Goal: Task Accomplishment & Management: Manage account settings

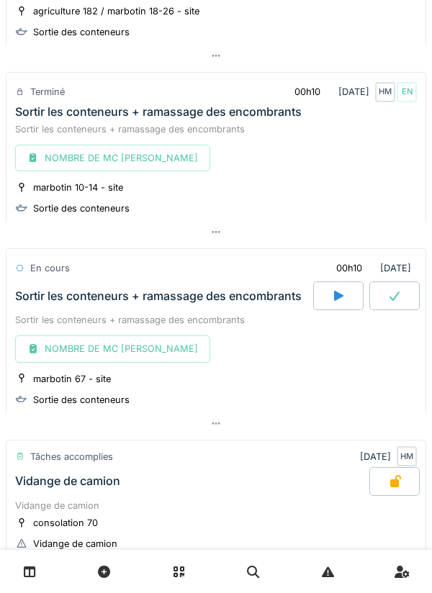
scroll to position [1464, 0]
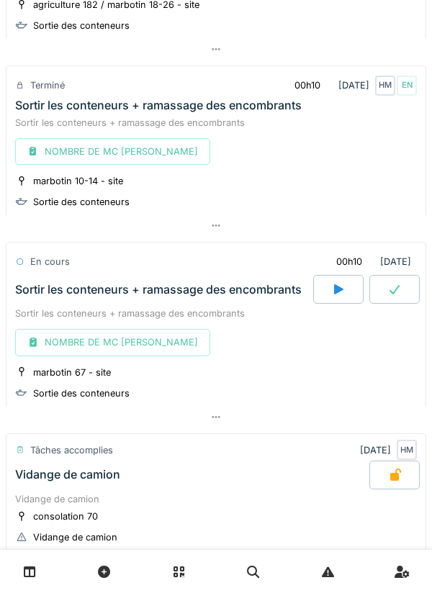
click at [330, 287] on div at bounding box center [338, 289] width 50 height 29
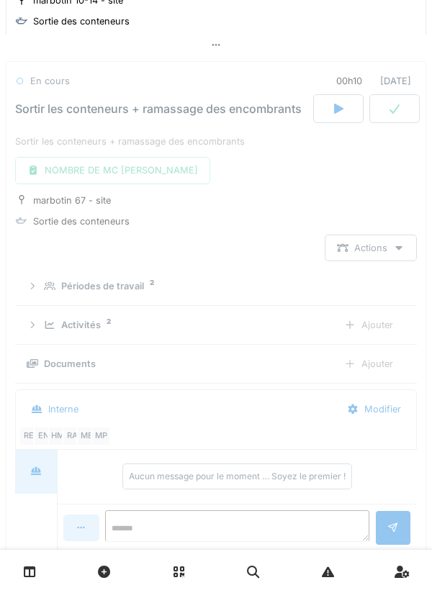
scroll to position [1655, 0]
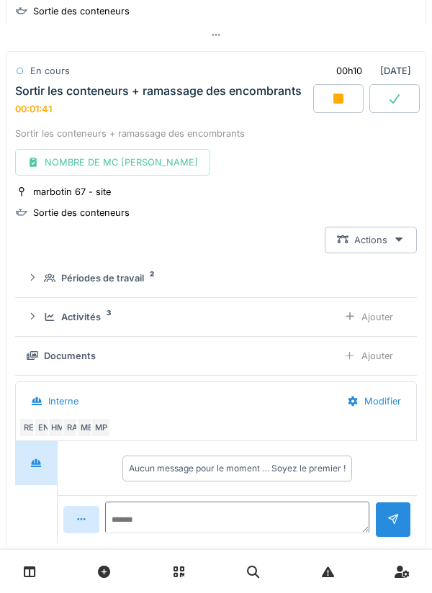
click at [331, 108] on div at bounding box center [338, 98] width 50 height 29
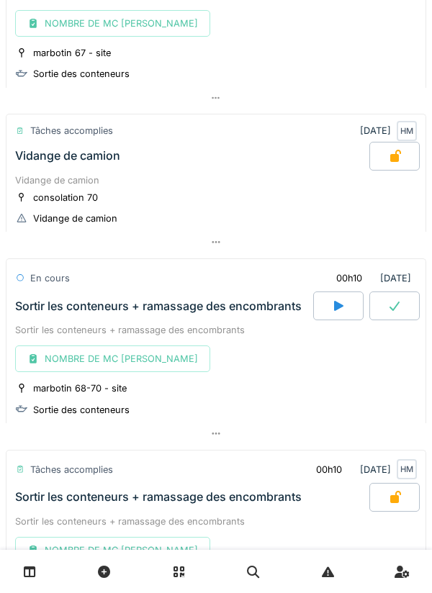
scroll to position [1829, 0]
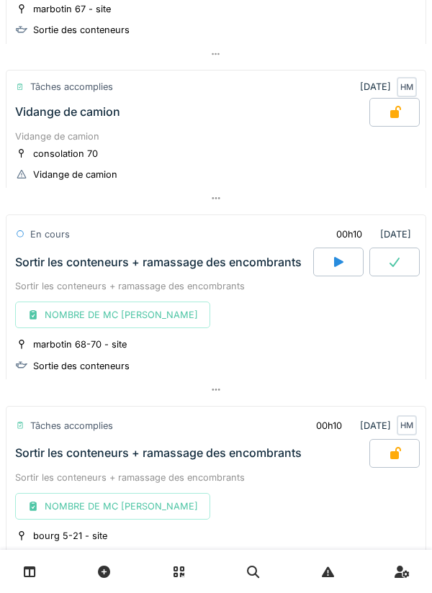
click at [330, 272] on div at bounding box center [338, 262] width 50 height 29
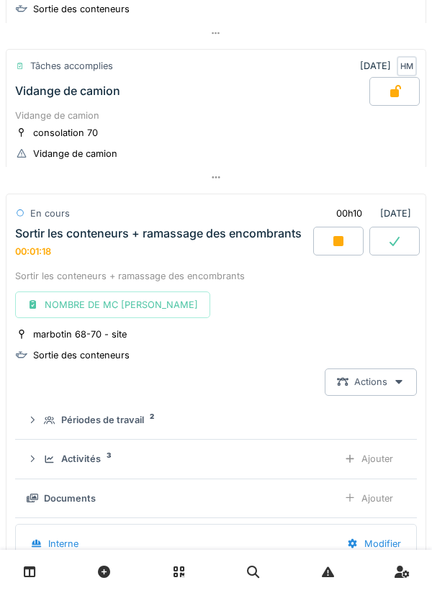
scroll to position [1852, 0]
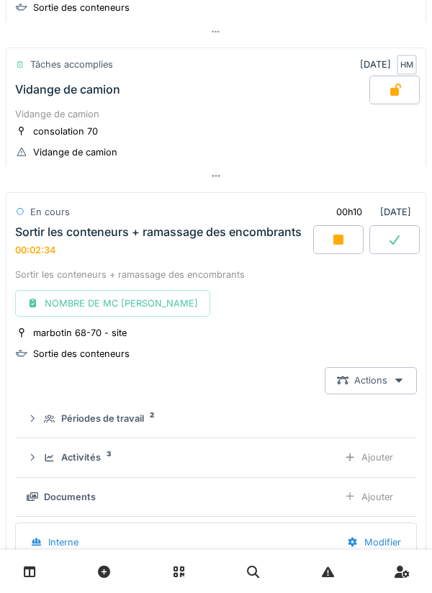
click at [334, 244] on icon at bounding box center [338, 240] width 10 height 10
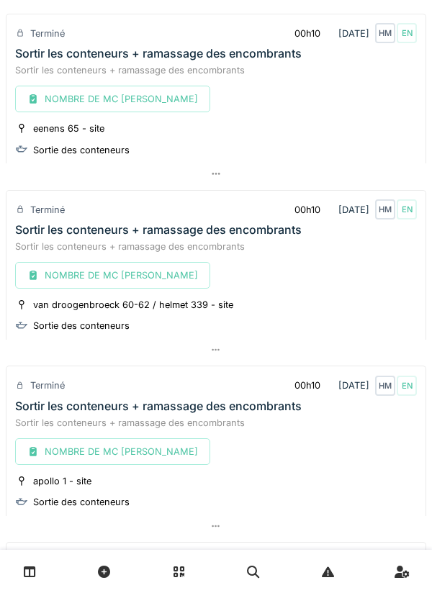
scroll to position [0, 0]
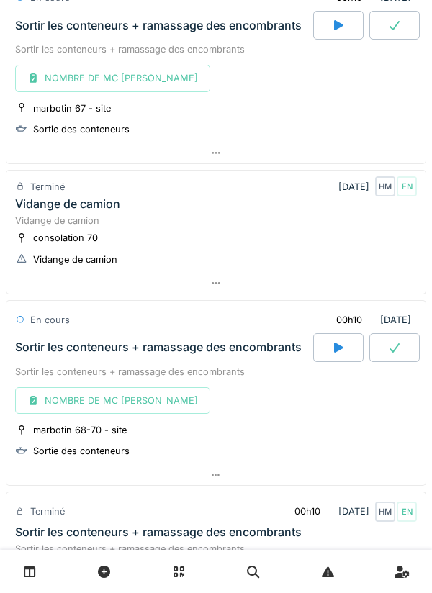
scroll to position [1724, 0]
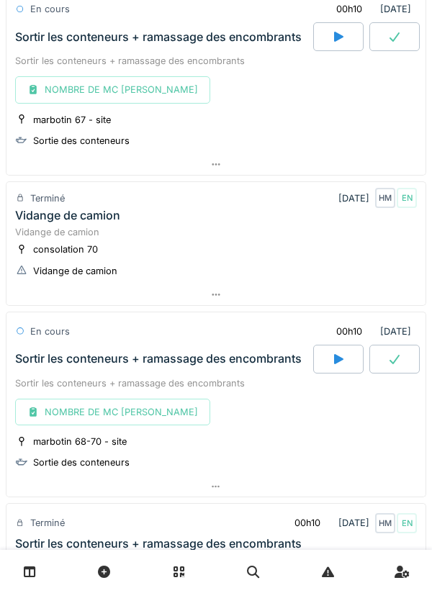
click at [330, 354] on div at bounding box center [338, 359] width 50 height 29
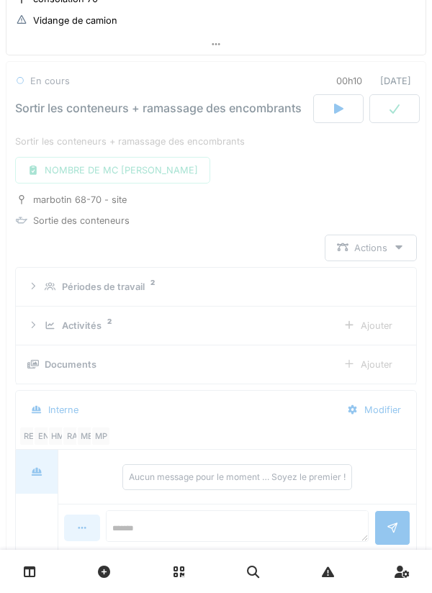
scroll to position [1978, 0]
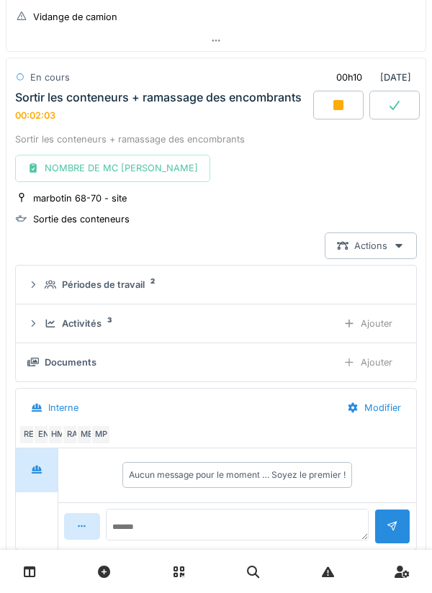
click at [336, 104] on icon at bounding box center [338, 105] width 10 height 10
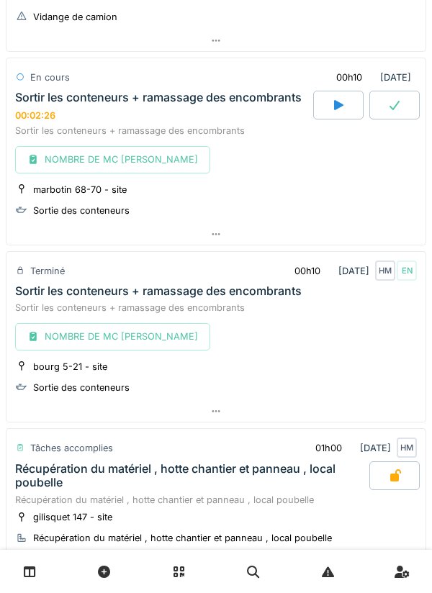
click at [229, 228] on div at bounding box center [215, 234] width 419 height 21
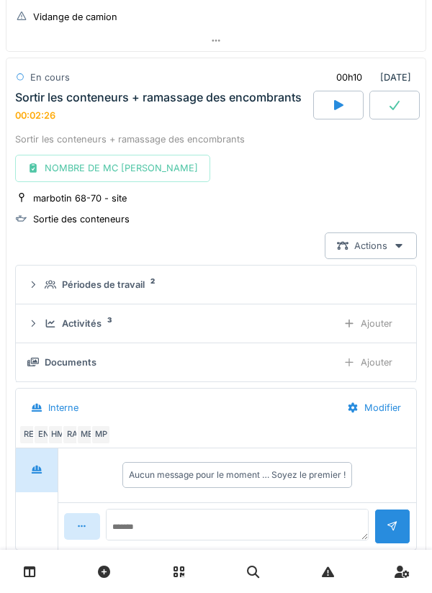
click at [43, 294] on summary "Périodes de travail 2" at bounding box center [216, 285] width 389 height 27
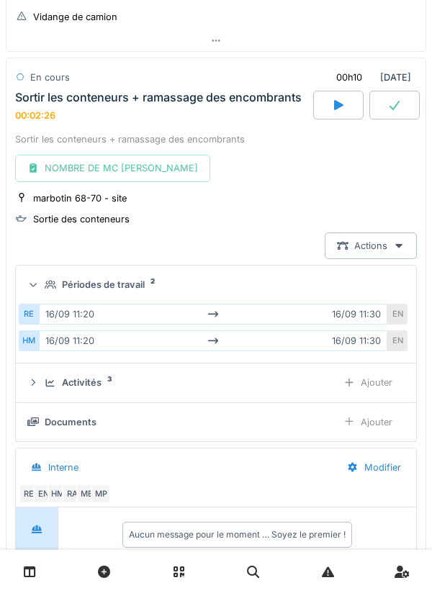
click at [37, 379] on icon at bounding box center [33, 382] width 12 height 9
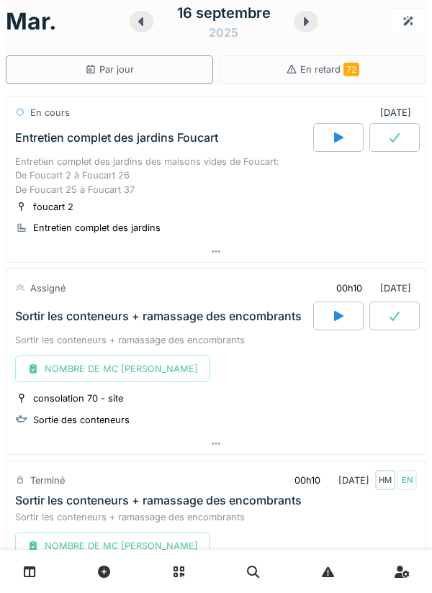
scroll to position [0, 0]
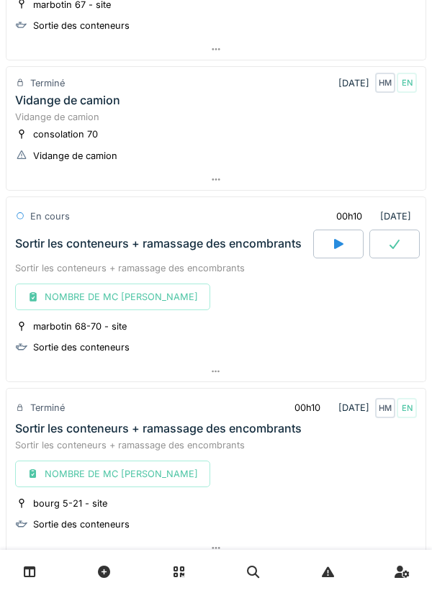
click at [328, 236] on div at bounding box center [338, 244] width 50 height 29
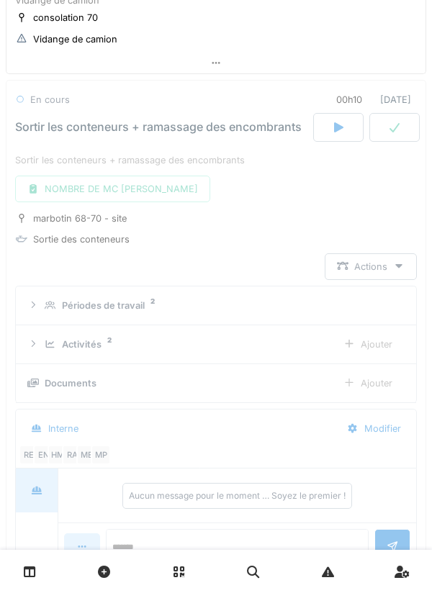
scroll to position [1978, 0]
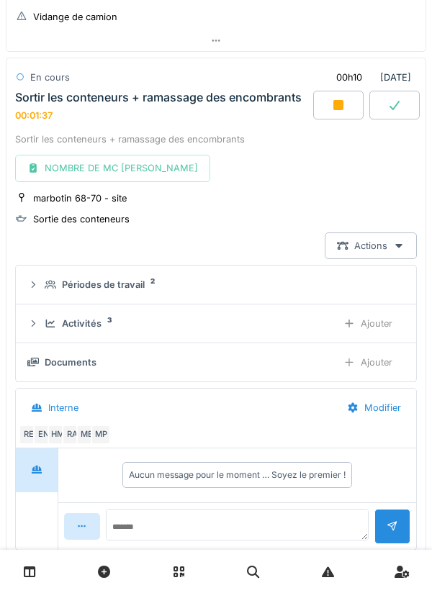
click at [344, 95] on div at bounding box center [338, 105] width 50 height 29
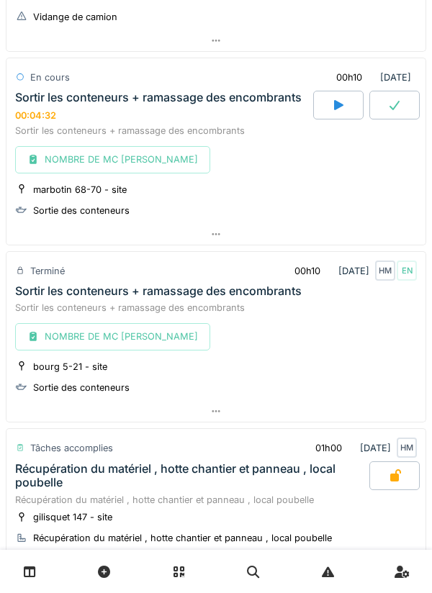
scroll to position [1971, 0]
